Goal: Task Accomplishment & Management: Manage account settings

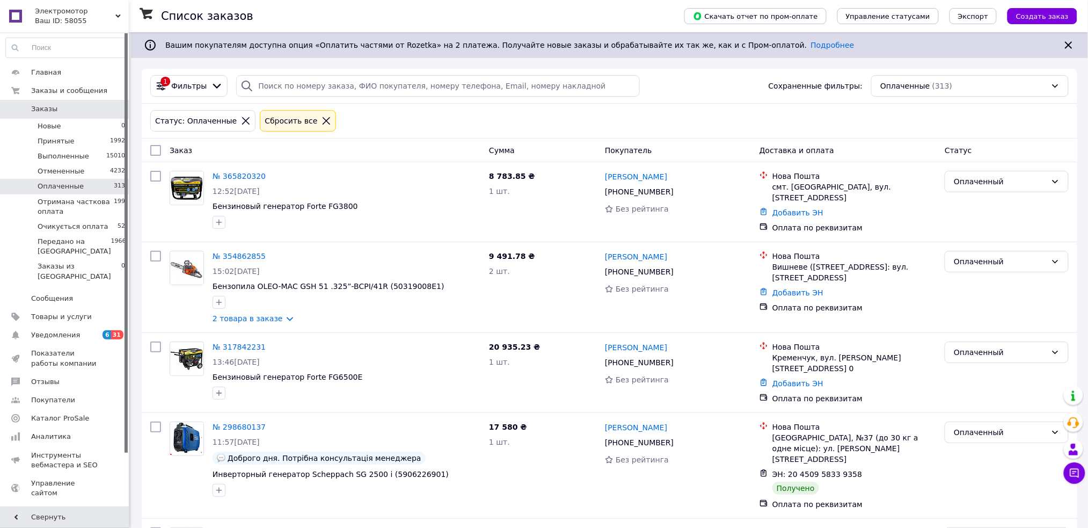
click at [49, 112] on span "Заказы" at bounding box center [44, 109] width 26 height 10
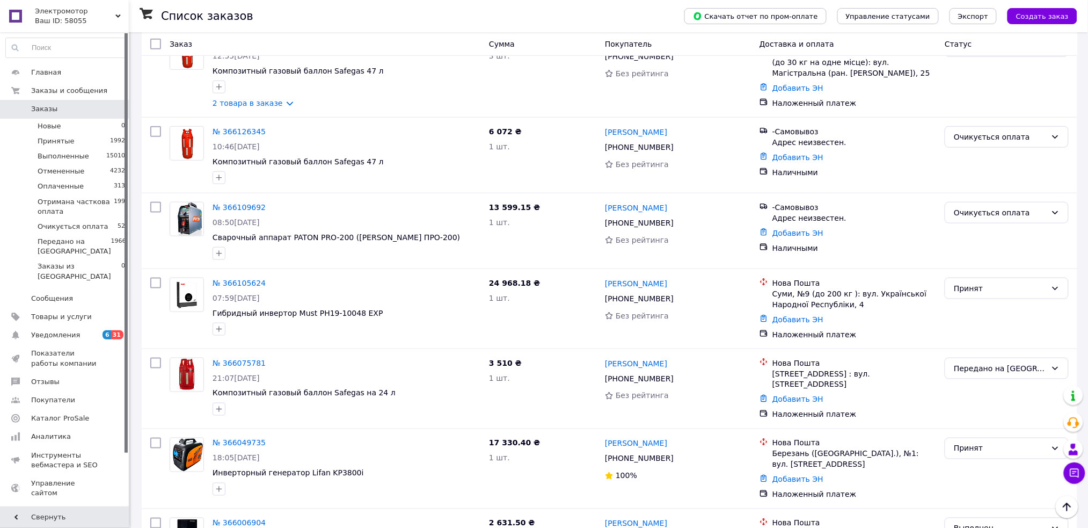
scroll to position [429, 0]
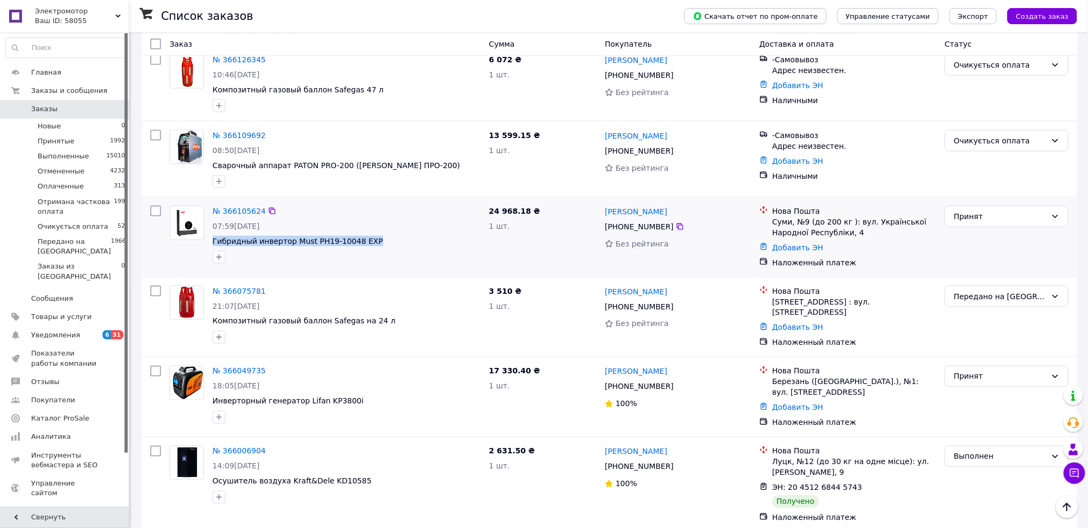
drag, startPoint x: 372, startPoint y: 238, endPoint x: 212, endPoint y: 244, distance: 160.1
click at [212, 244] on div "№ 366105624 07:59, 11.10.2025 Гибридный инвертор Must PH19-10048 EXP" at bounding box center [346, 234] width 276 height 67
copy span "Гибридный инвертор Must PH19-10048 EXP"
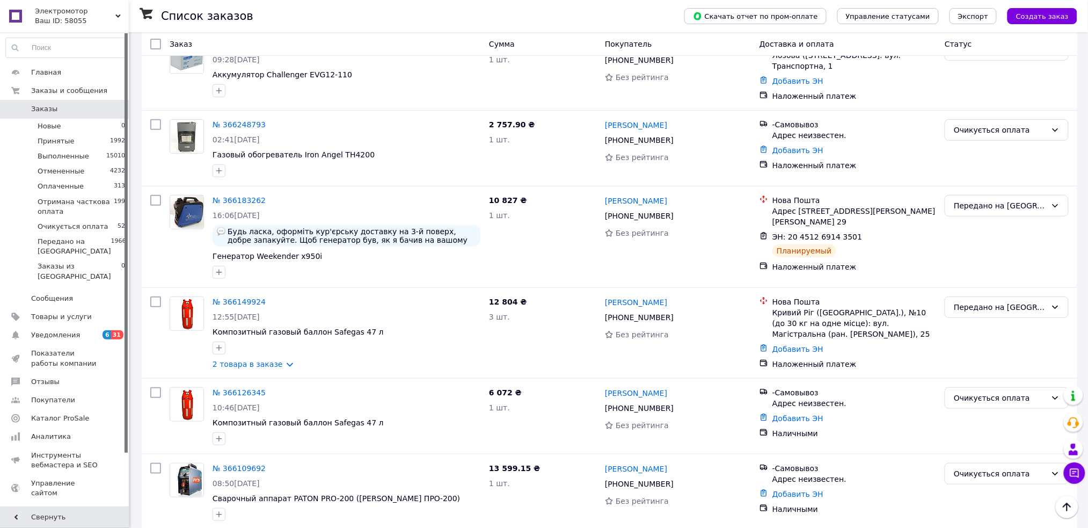
scroll to position [0, 0]
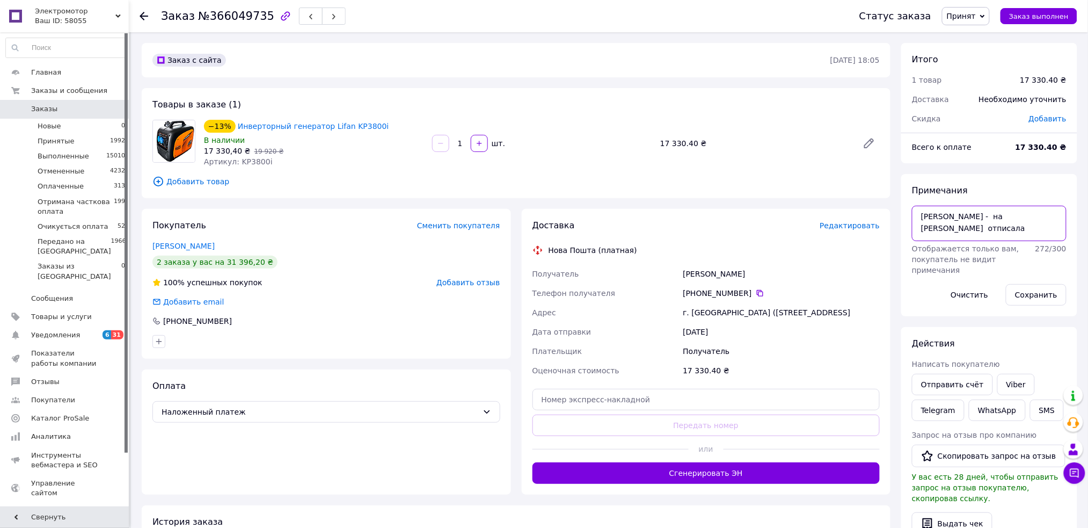
click at [1038, 228] on textarea "надя - на вайбер отписала" at bounding box center [989, 223] width 155 height 35
click at [1058, 294] on button "Сохранить" at bounding box center [1036, 294] width 61 height 21
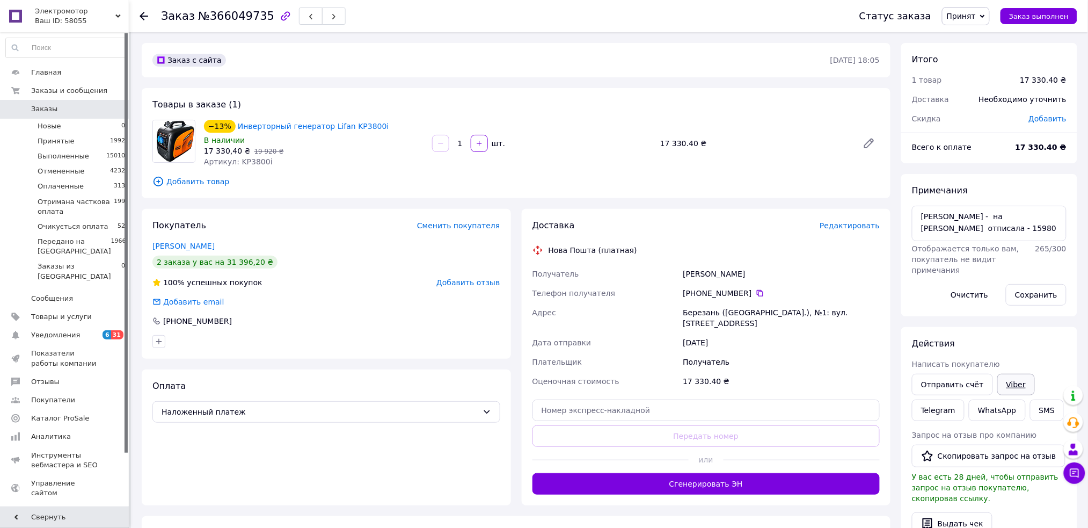
click at [1011, 386] on link "Viber" at bounding box center [1016, 384] width 38 height 21
click at [990, 16] on span "Принят" at bounding box center [966, 16] width 48 height 18
click at [988, 103] on li "Очикується оплата" at bounding box center [1010, 102] width 134 height 16
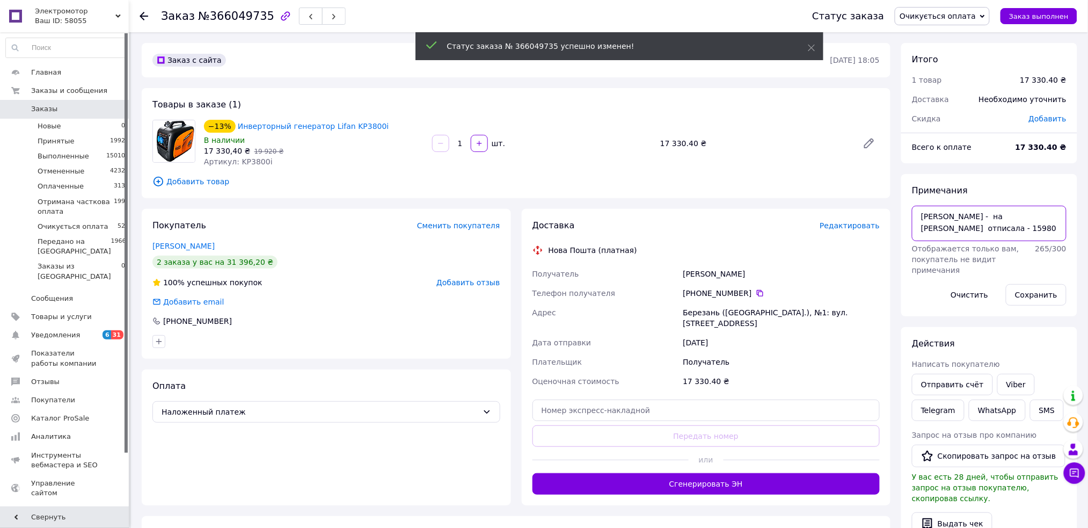
click at [1059, 220] on textarea "надя - на вайбер отписала - 15980" at bounding box center [989, 223] width 155 height 35
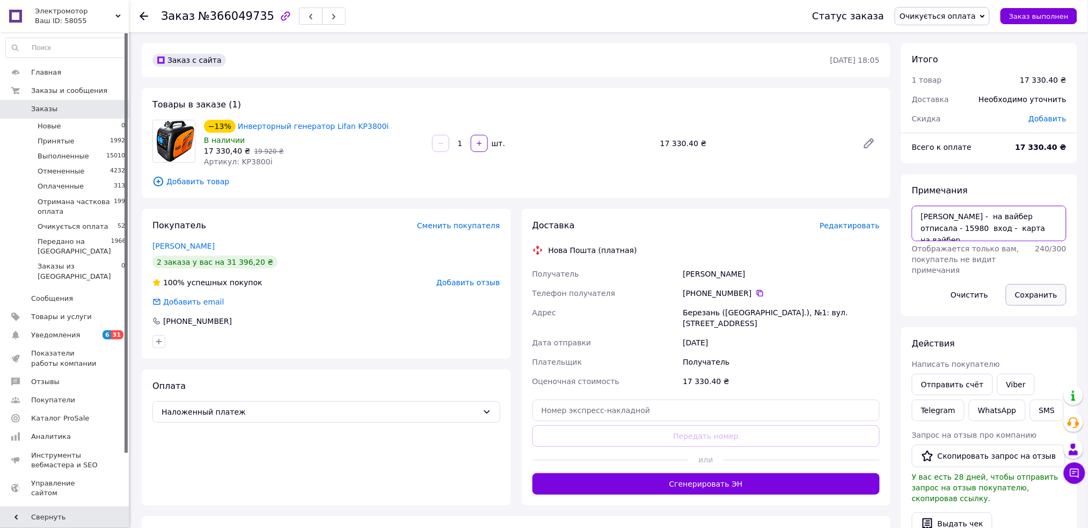
type textarea "надя - на вайбер отписала - 15980 вход - карта на вайбер"
click at [1050, 294] on button "Сохранить" at bounding box center [1036, 294] width 61 height 21
click at [43, 107] on span "Заказы" at bounding box center [44, 109] width 26 height 10
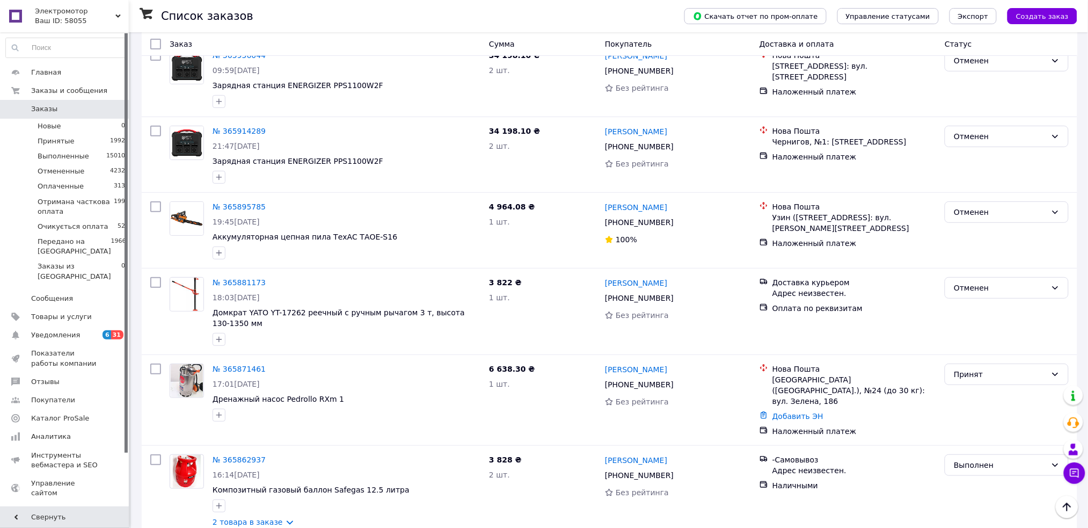
scroll to position [1575, 0]
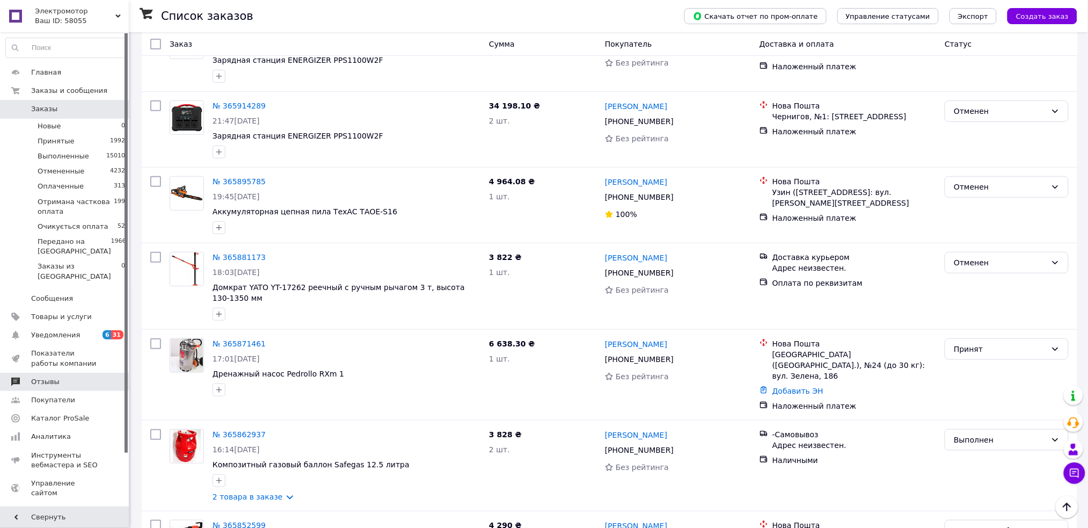
click at [69, 377] on span "Отзывы" at bounding box center [65, 382] width 68 height 10
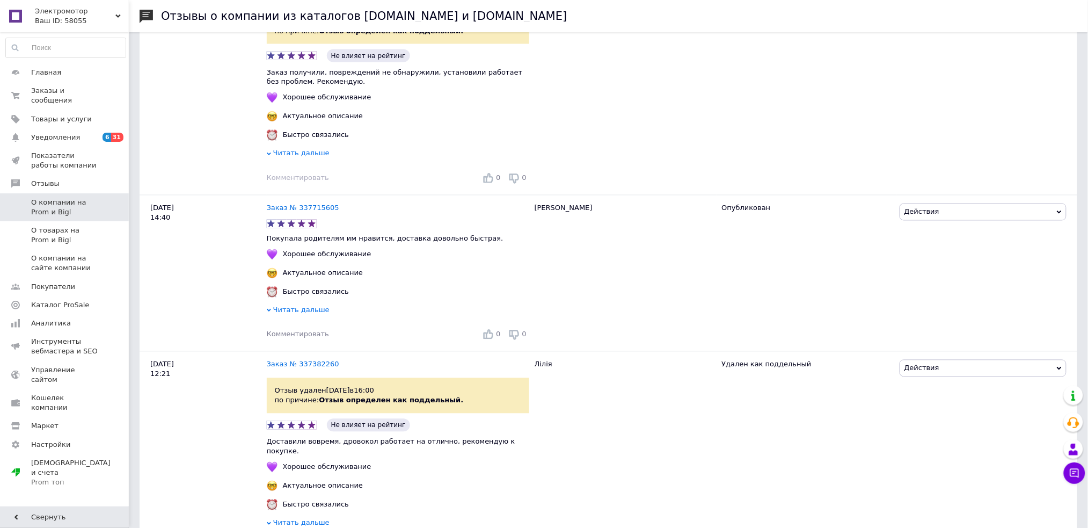
scroll to position [2290, 0]
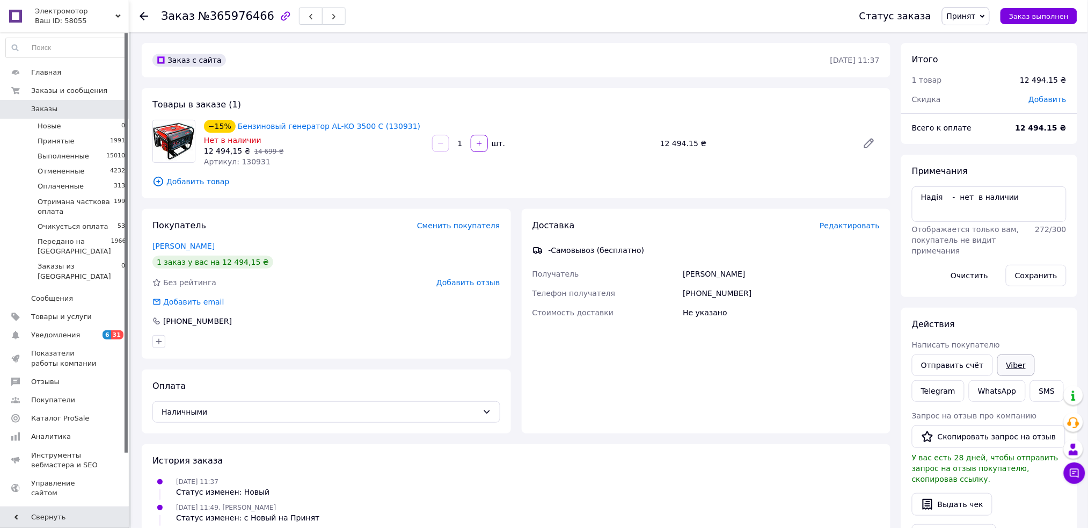
click at [1013, 362] on link "Viber" at bounding box center [1016, 364] width 38 height 21
click at [1014, 204] on textarea "Надія - нет в наличии" at bounding box center [989, 203] width 155 height 35
paste textarea "https://elektromotor.com.ua/p2487153823-benzinovyj-generator-forte.html"
type textarea "Надія - нет в наличии - https://elektromotor.com.ua/p2487153823-benzinovyj-gene…"
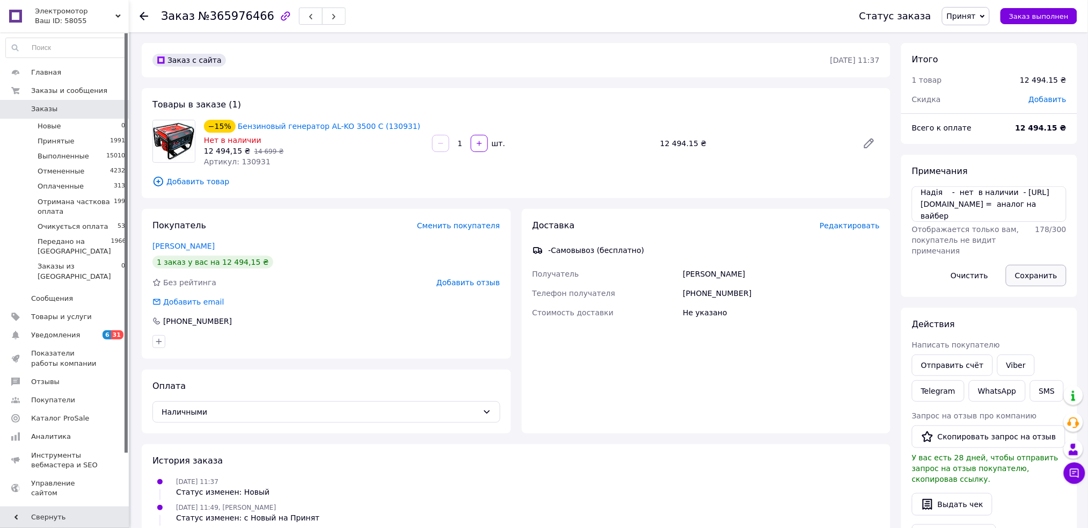
click at [1038, 280] on button "Сохранить" at bounding box center [1036, 275] width 61 height 21
